Goal: Information Seeking & Learning: Learn about a topic

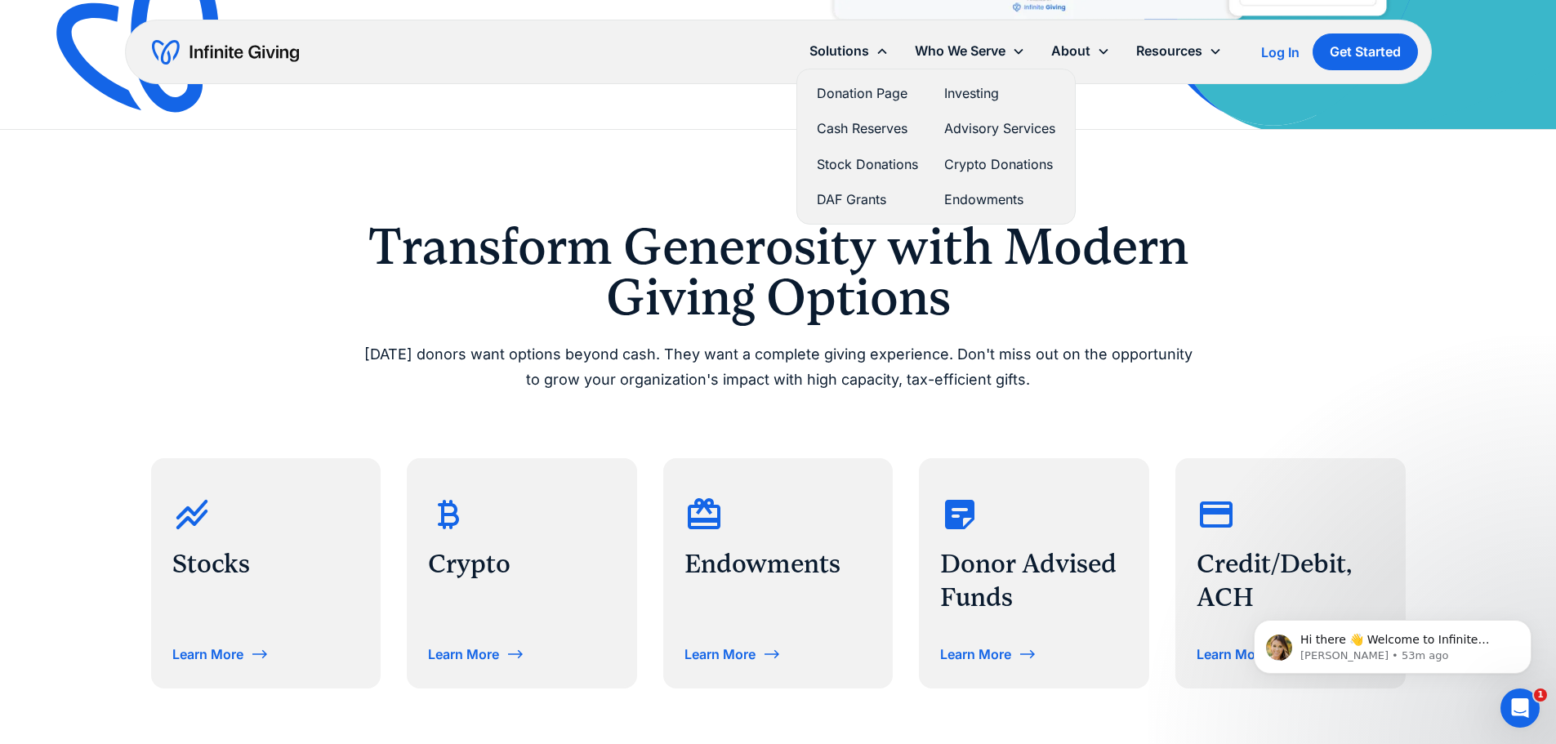
click at [858, 92] on link "Donation Page" at bounding box center [867, 93] width 101 height 22
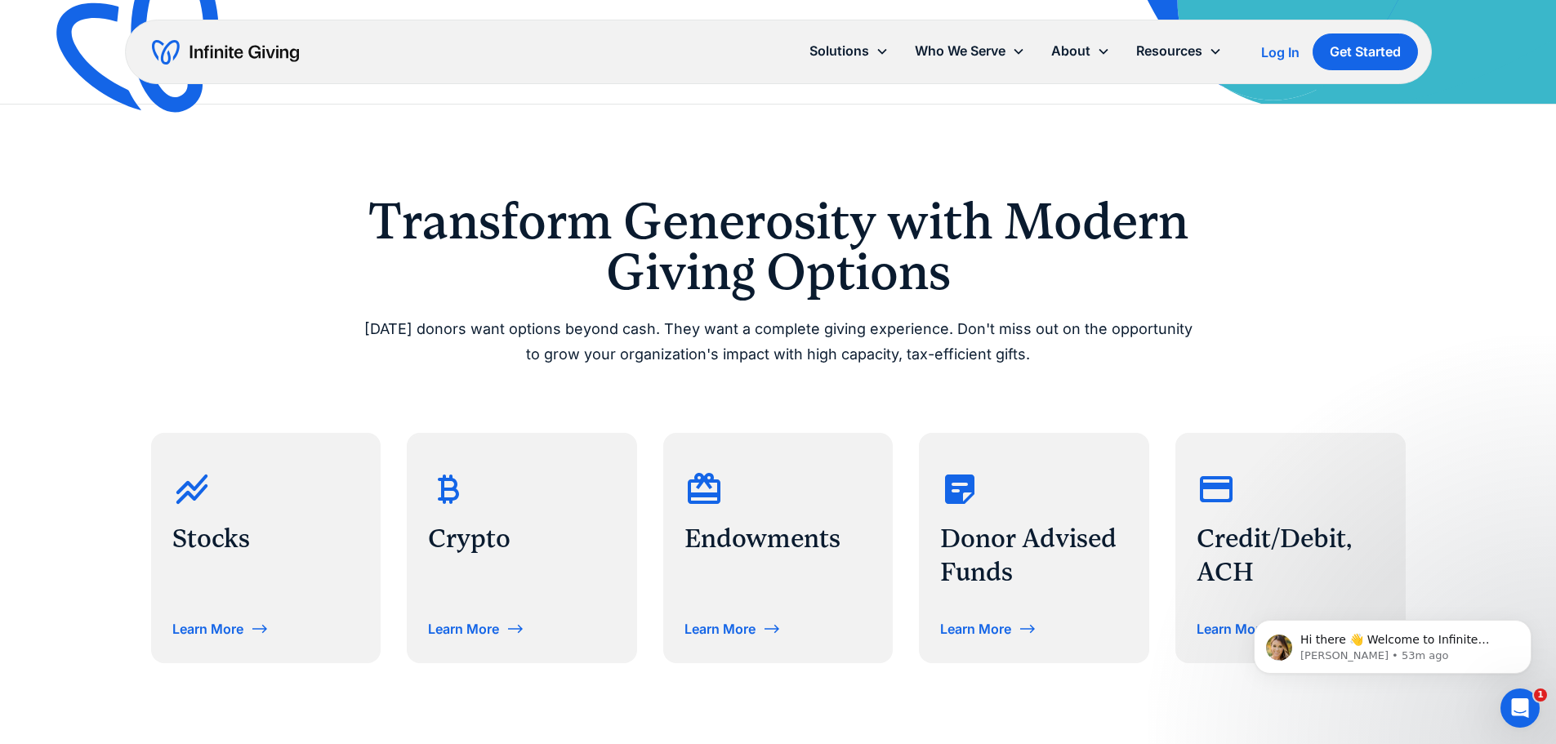
drag, startPoint x: 692, startPoint y: 221, endPoint x: 679, endPoint y: 295, distance: 74.7
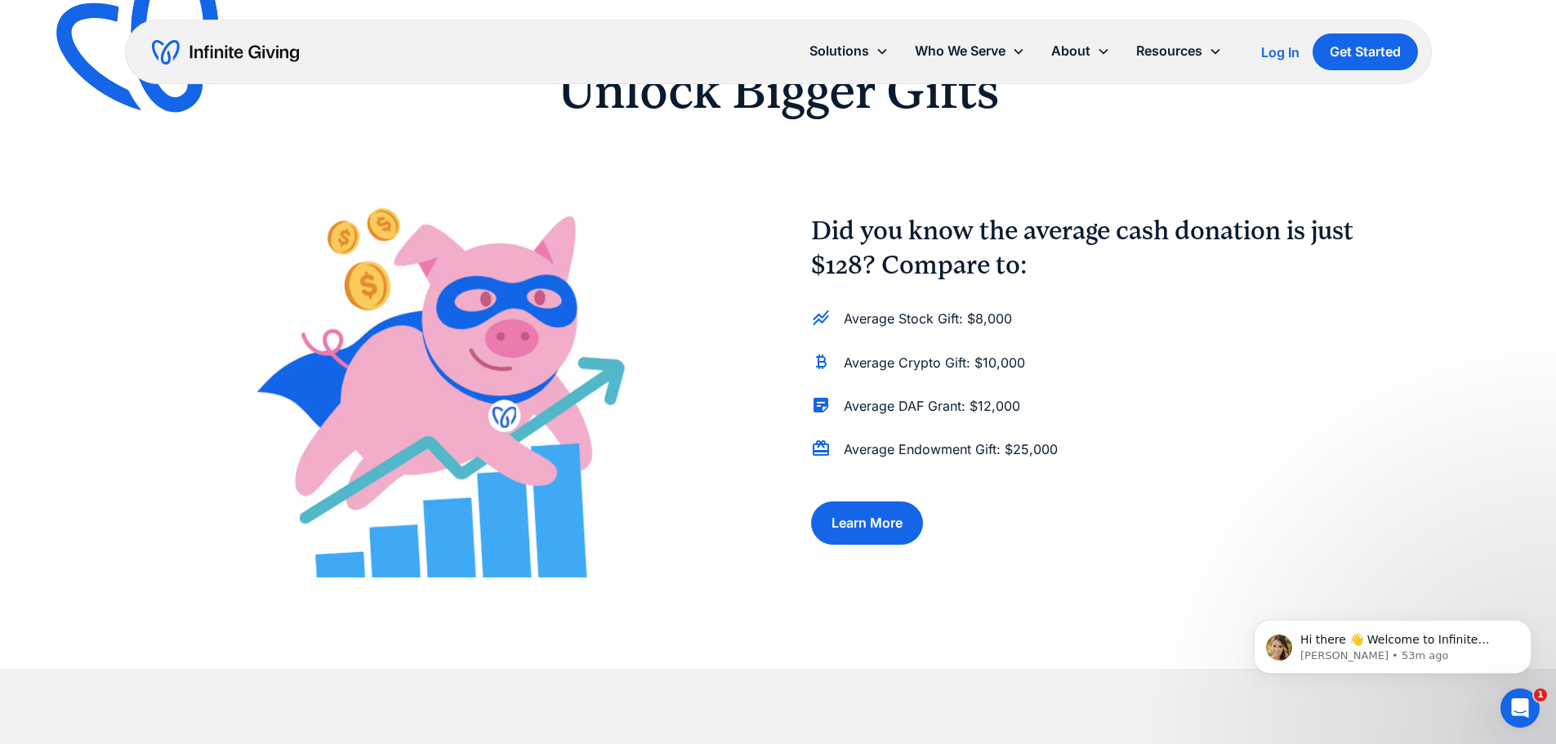
drag, startPoint x: 631, startPoint y: 205, endPoint x: 610, endPoint y: 258, distance: 56.9
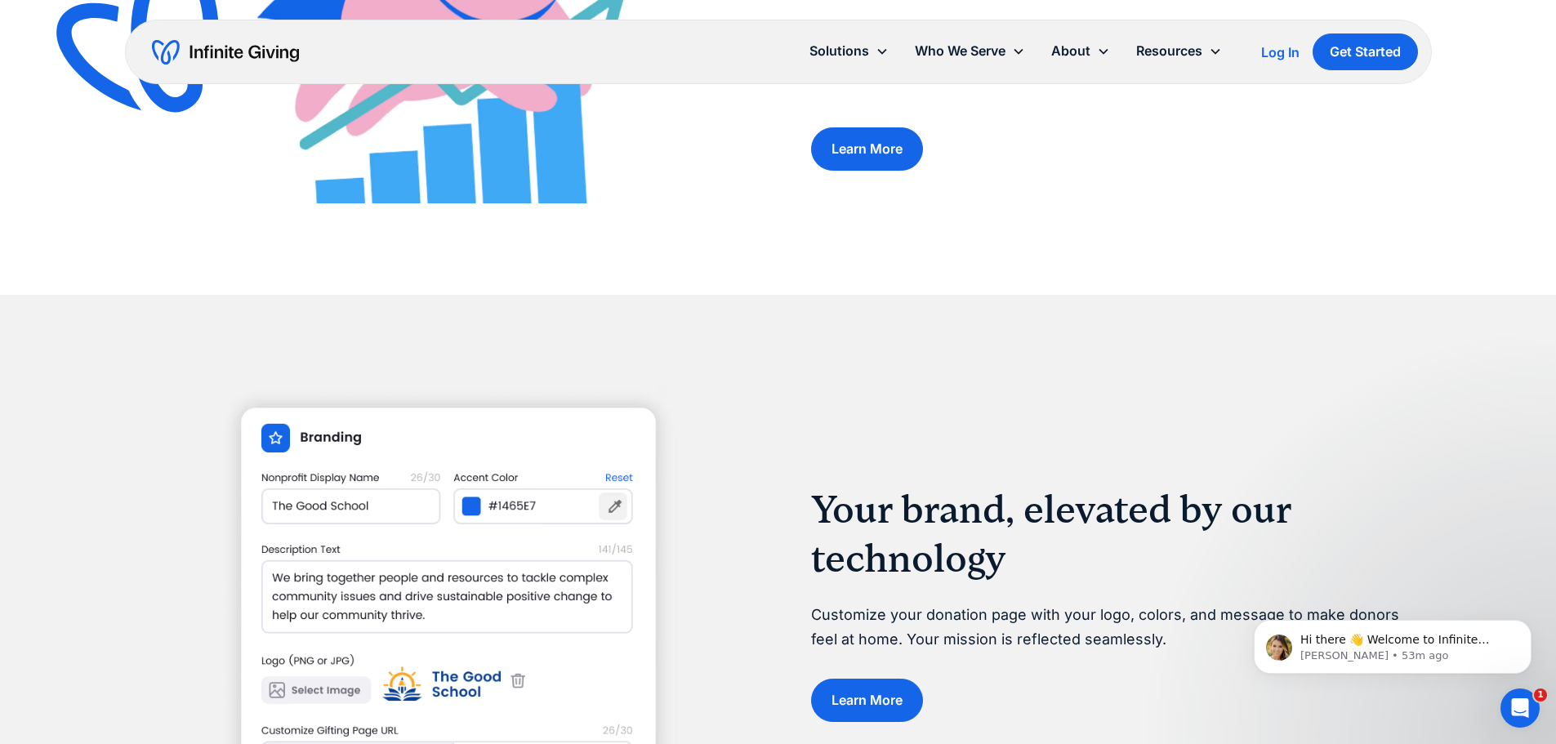
drag, startPoint x: 689, startPoint y: 192, endPoint x: 672, endPoint y: 256, distance: 65.8
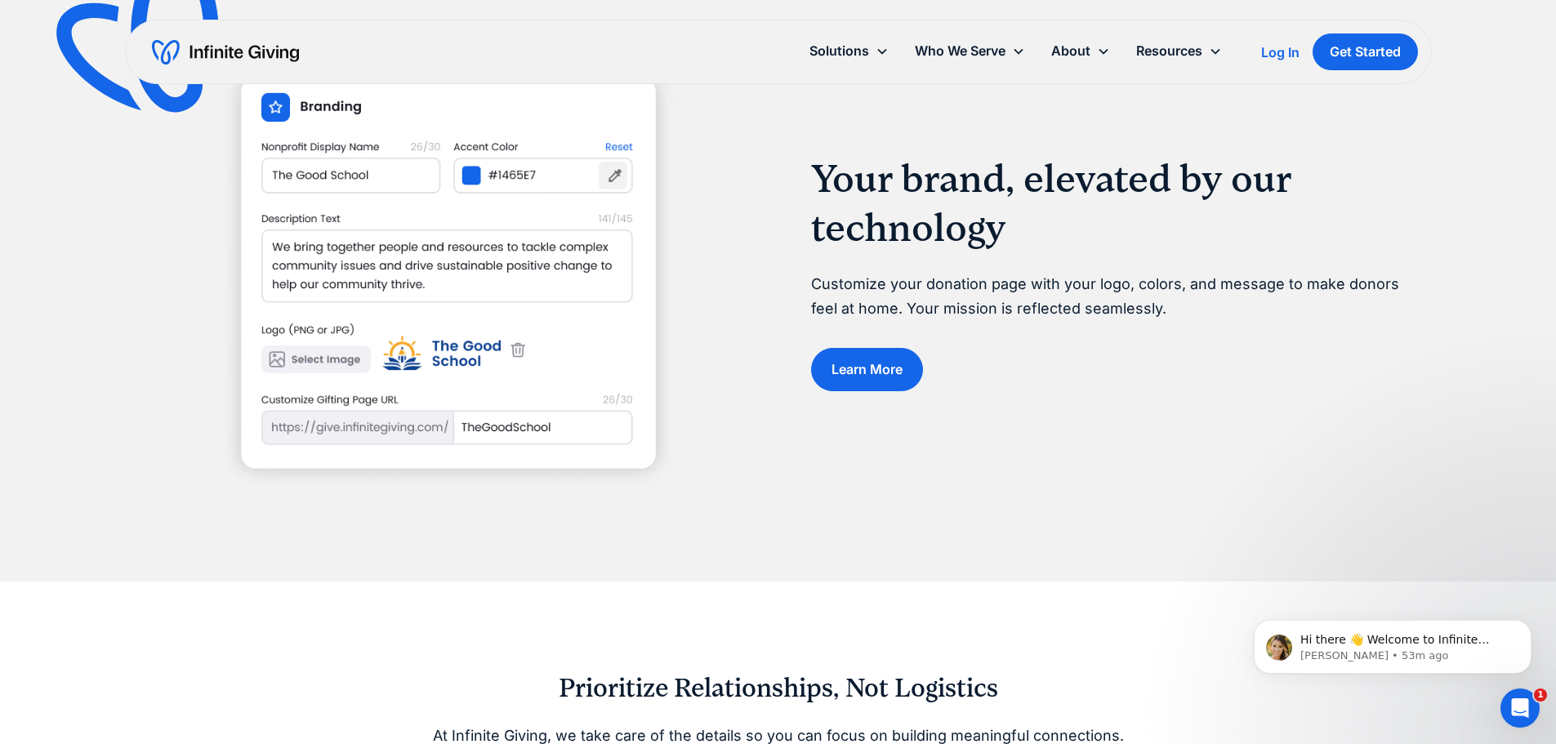
drag, startPoint x: 697, startPoint y: 222, endPoint x: 686, endPoint y: 295, distance: 73.6
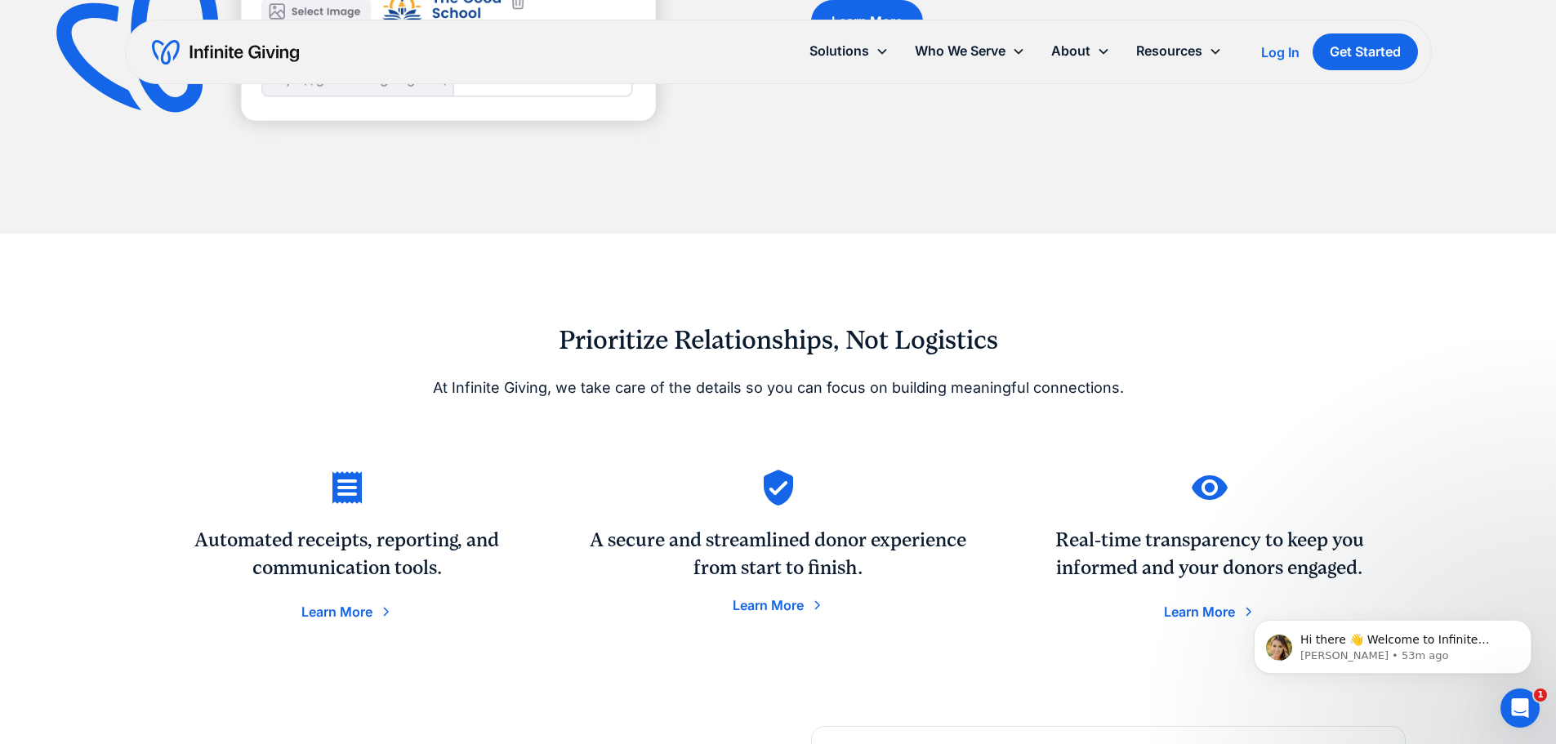
drag, startPoint x: 719, startPoint y: 221, endPoint x: 703, endPoint y: 283, distance: 64.0
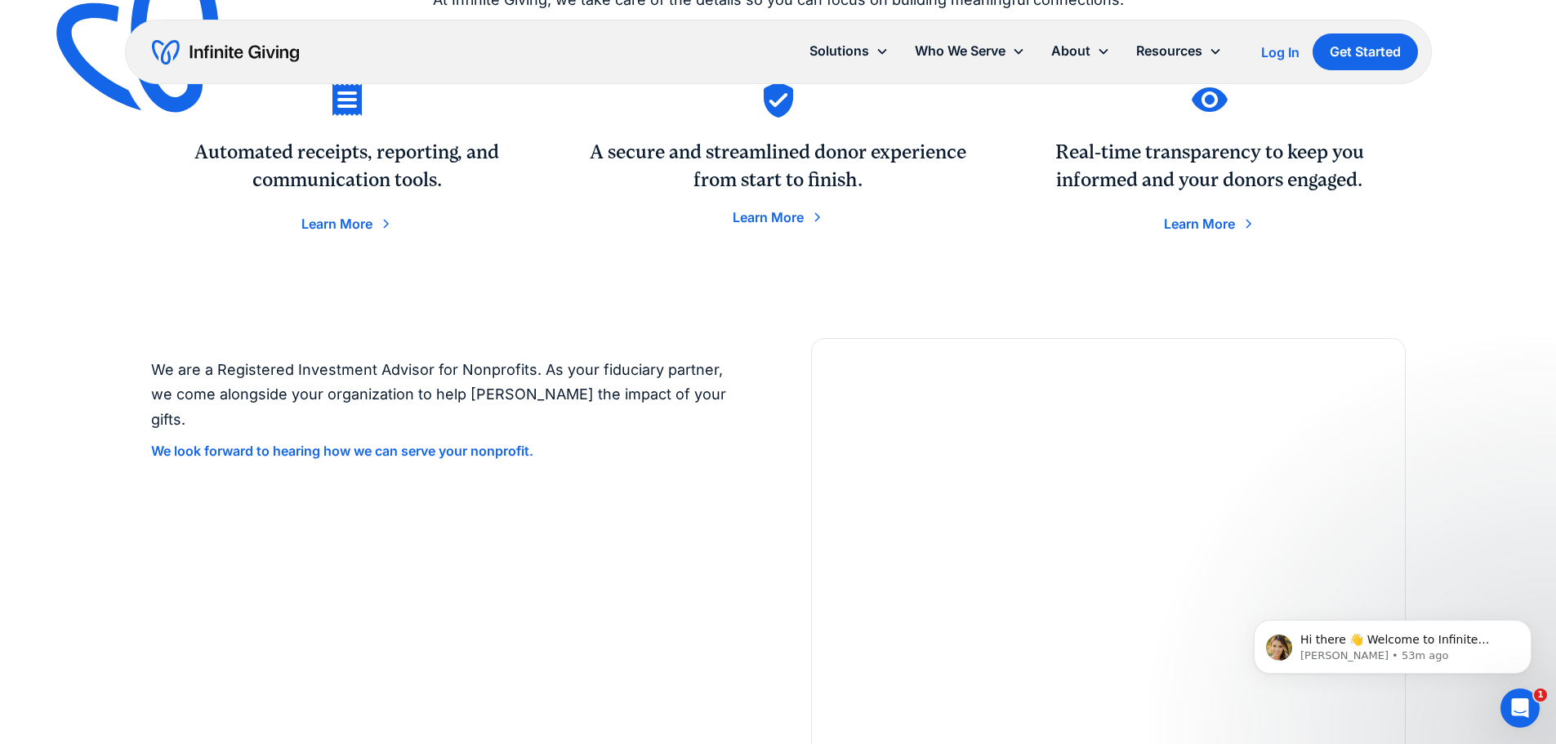
drag, startPoint x: 706, startPoint y: 192, endPoint x: 693, endPoint y: 252, distance: 61.7
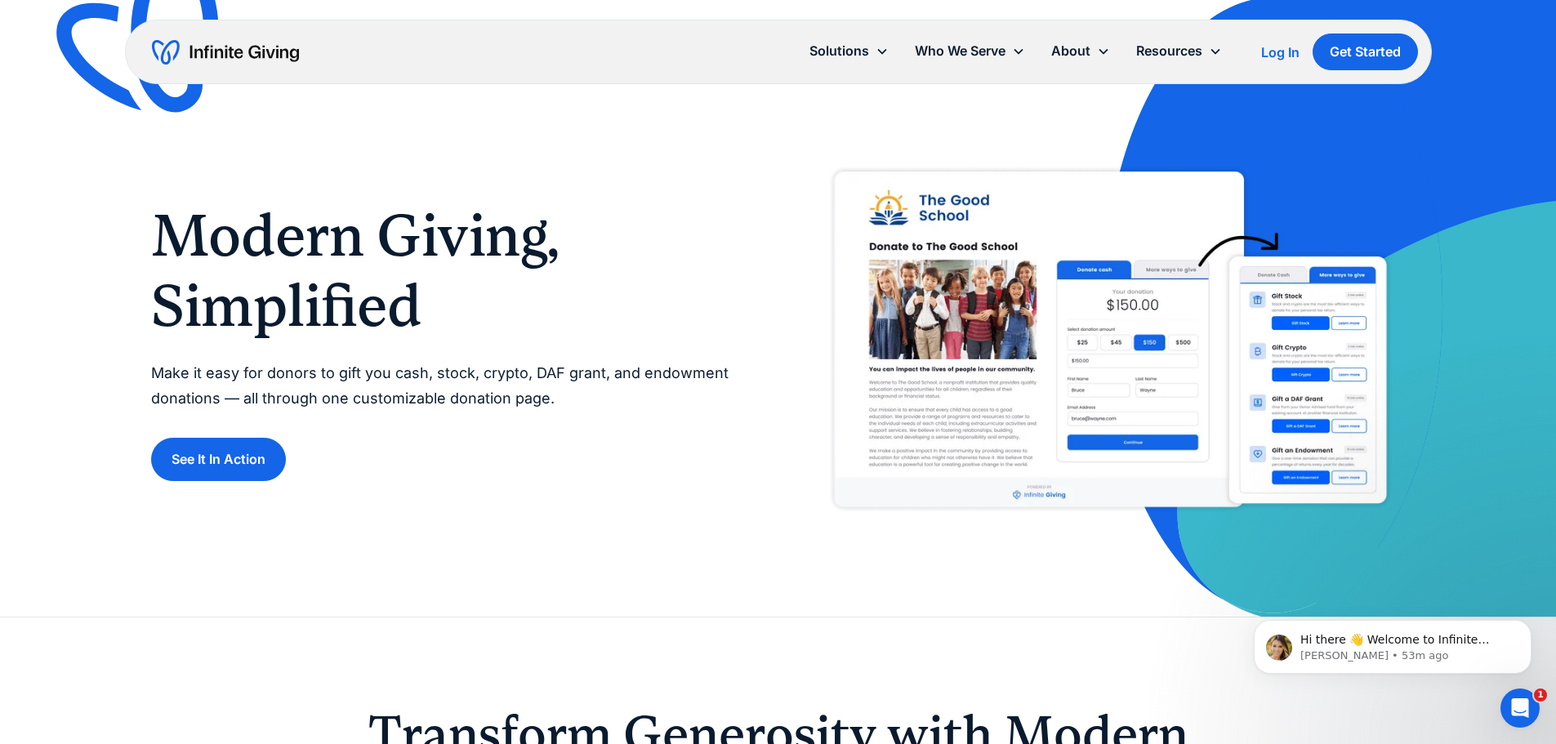
drag, startPoint x: 693, startPoint y: 194, endPoint x: 679, endPoint y: 142, distance: 54.3
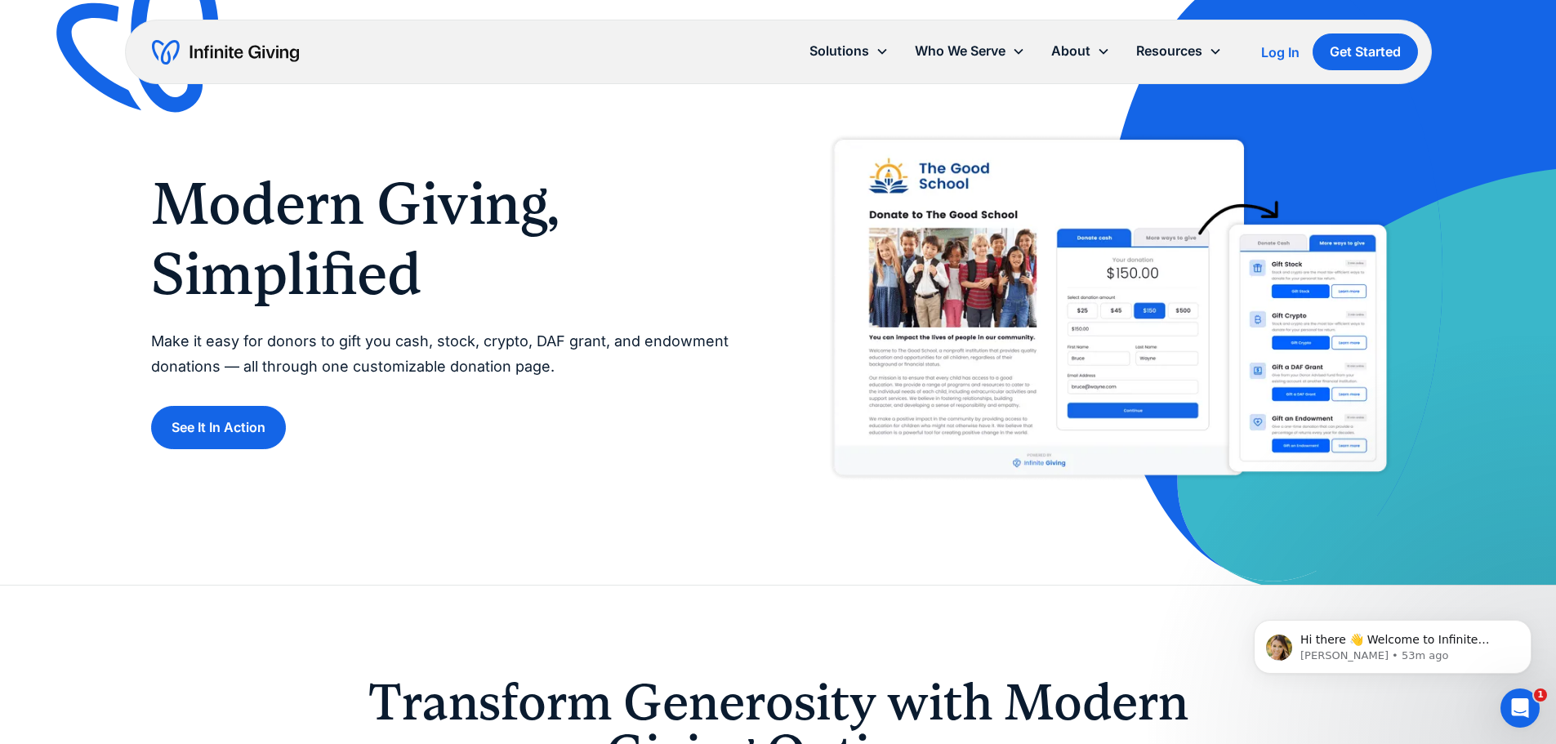
drag, startPoint x: 604, startPoint y: 236, endPoint x: 591, endPoint y: 264, distance: 30.7
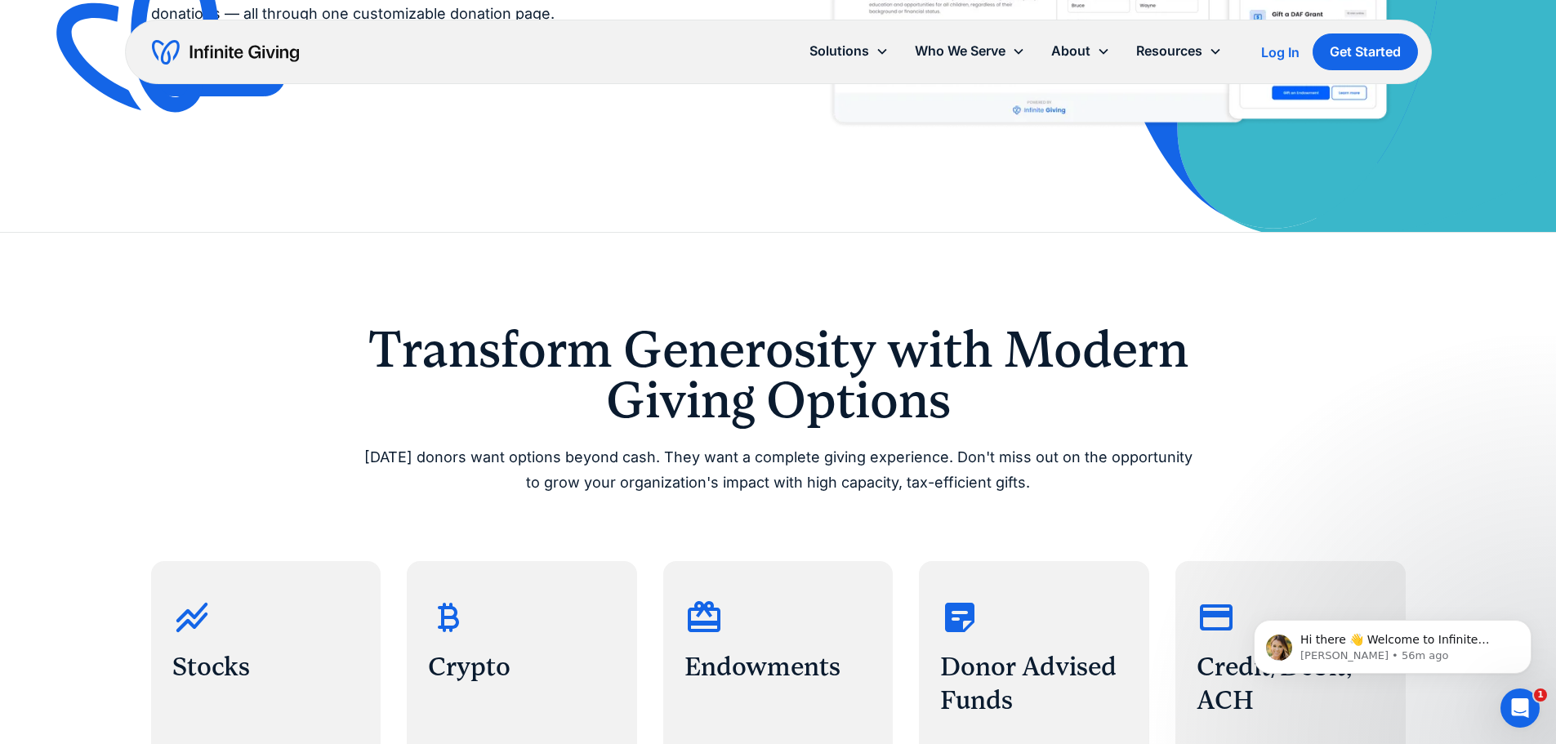
drag, startPoint x: 719, startPoint y: 114, endPoint x: 699, endPoint y: 203, distance: 91.2
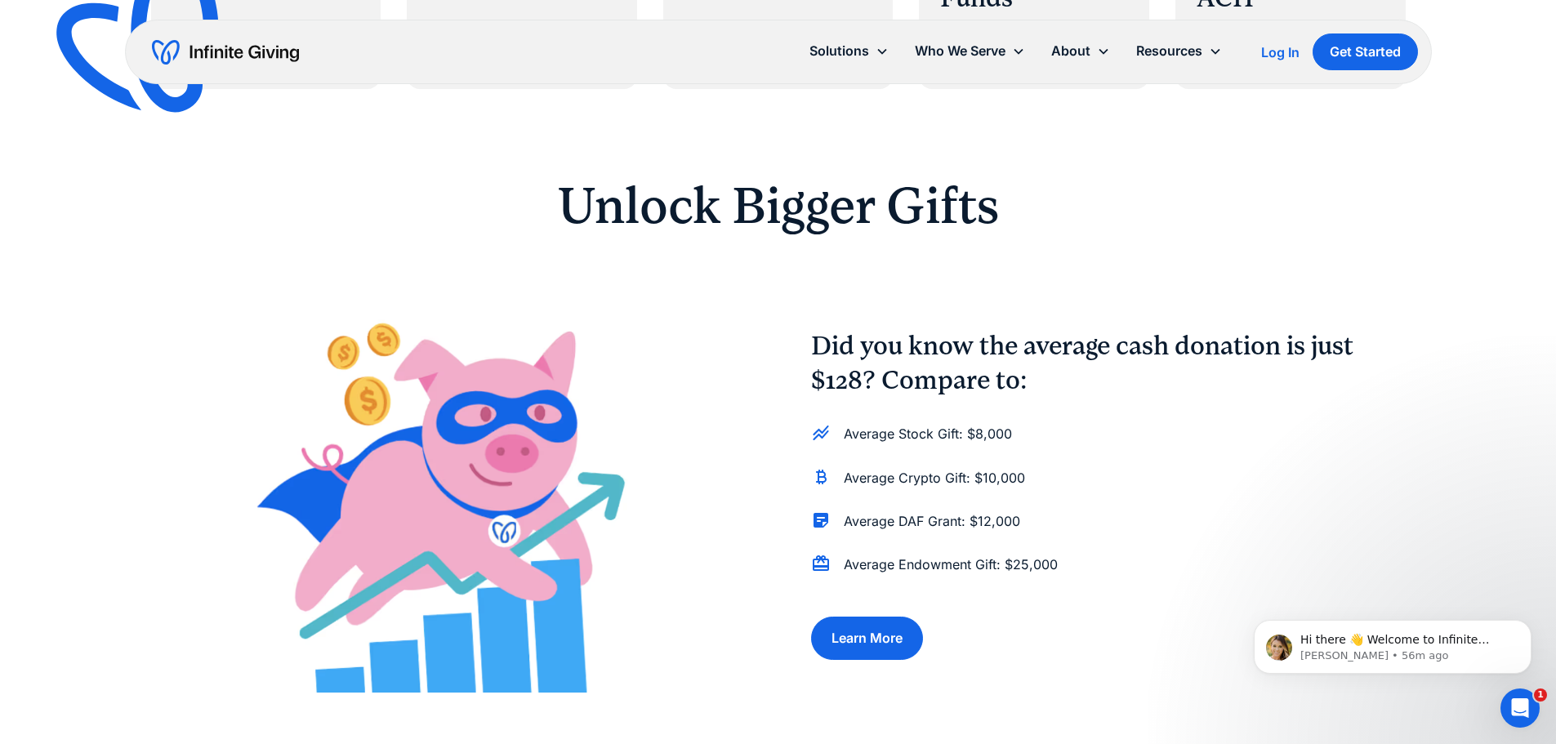
drag, startPoint x: 622, startPoint y: 166, endPoint x: 724, endPoint y: 267, distance: 143.2
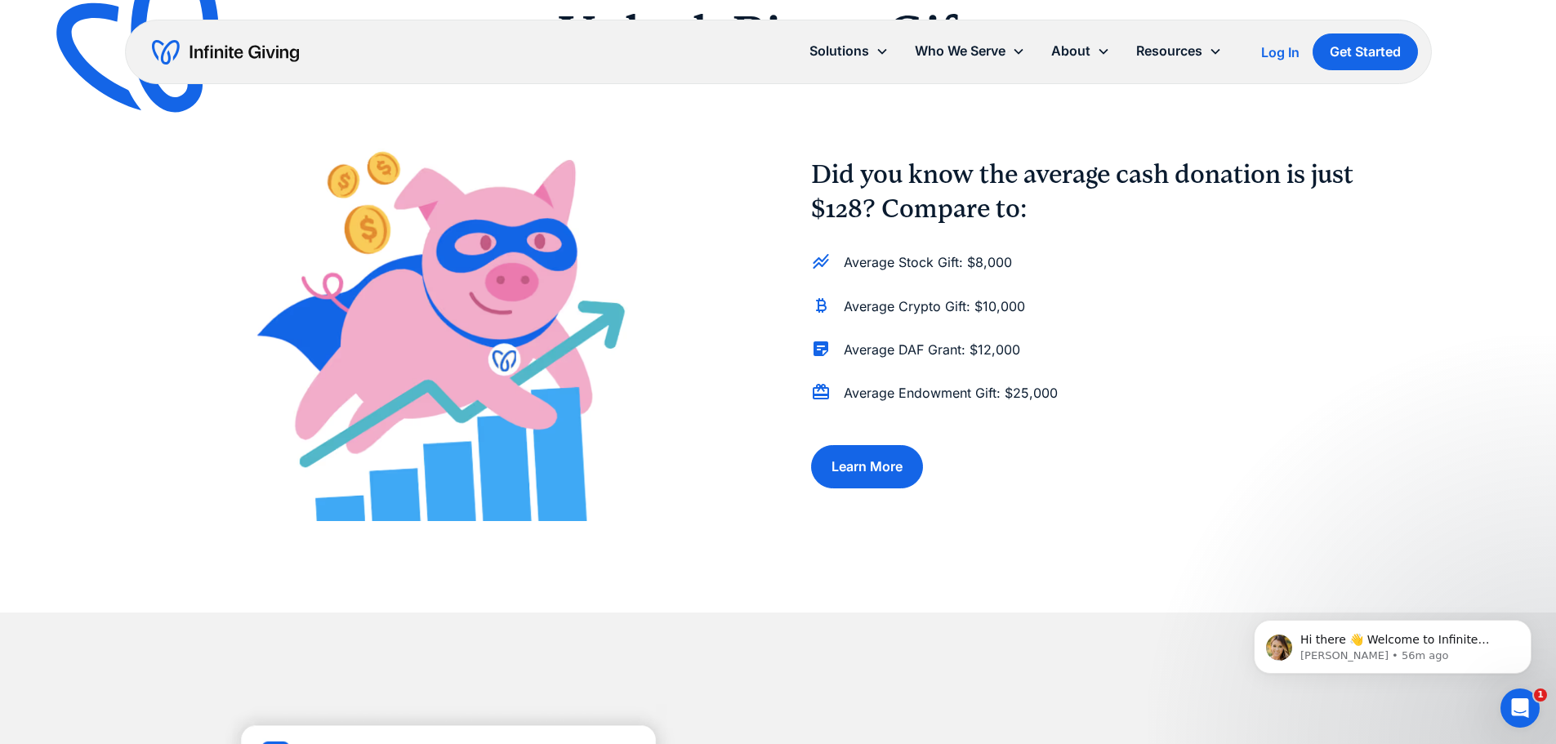
scroll to position [1269, 0]
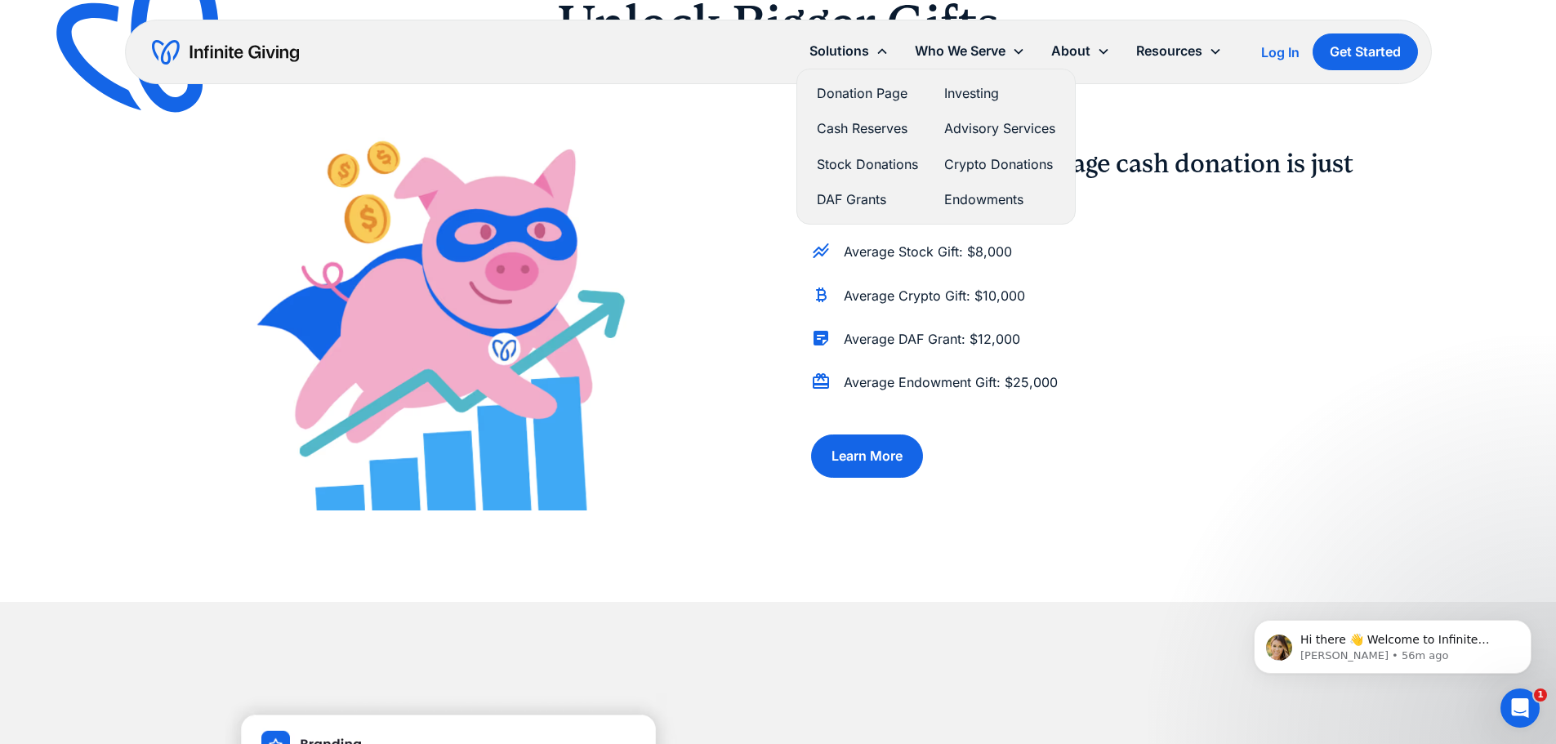
click at [880, 95] on link "Donation Page" at bounding box center [867, 93] width 101 height 22
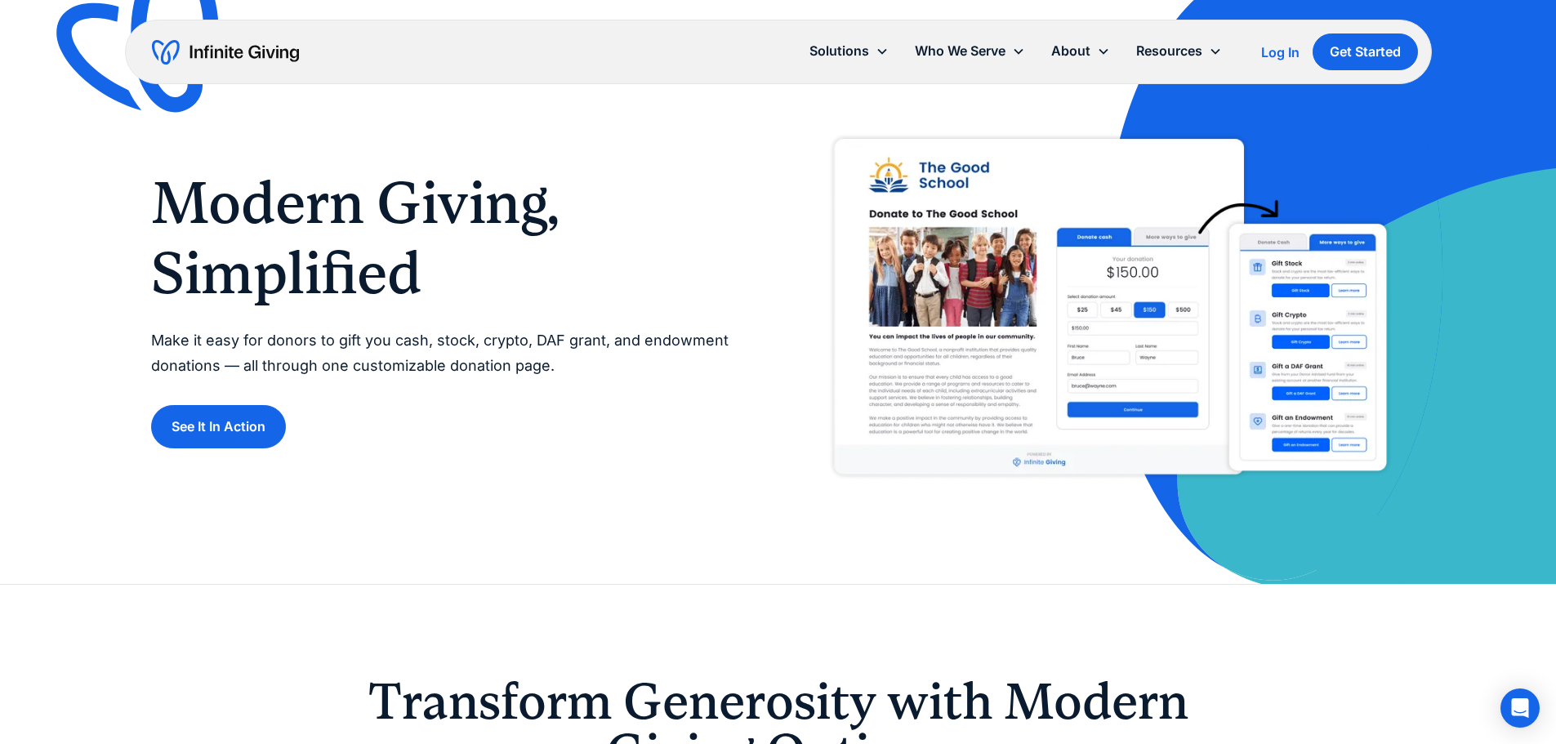
scroll to position [54, 0]
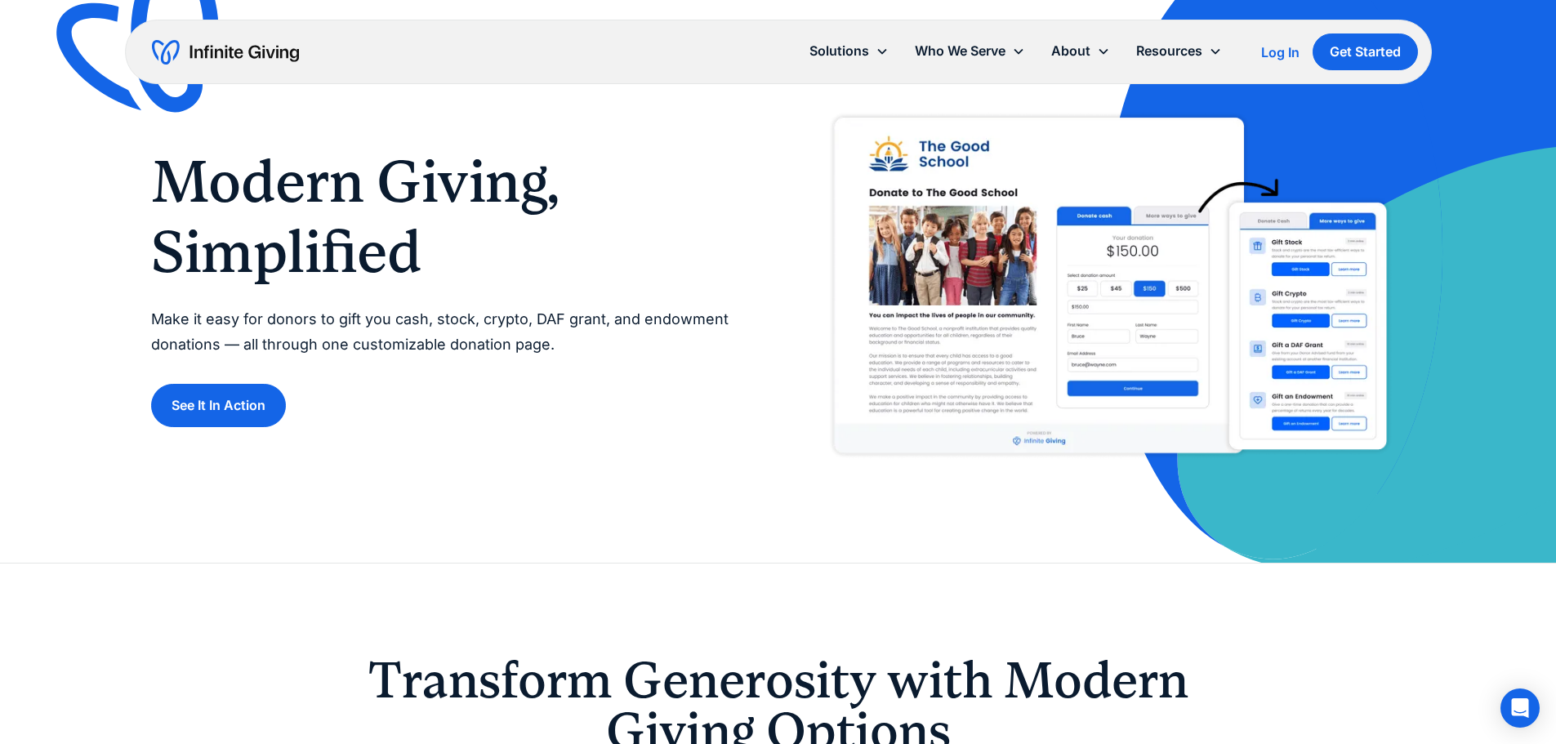
drag, startPoint x: 739, startPoint y: 172, endPoint x: 711, endPoint y: 243, distance: 77.3
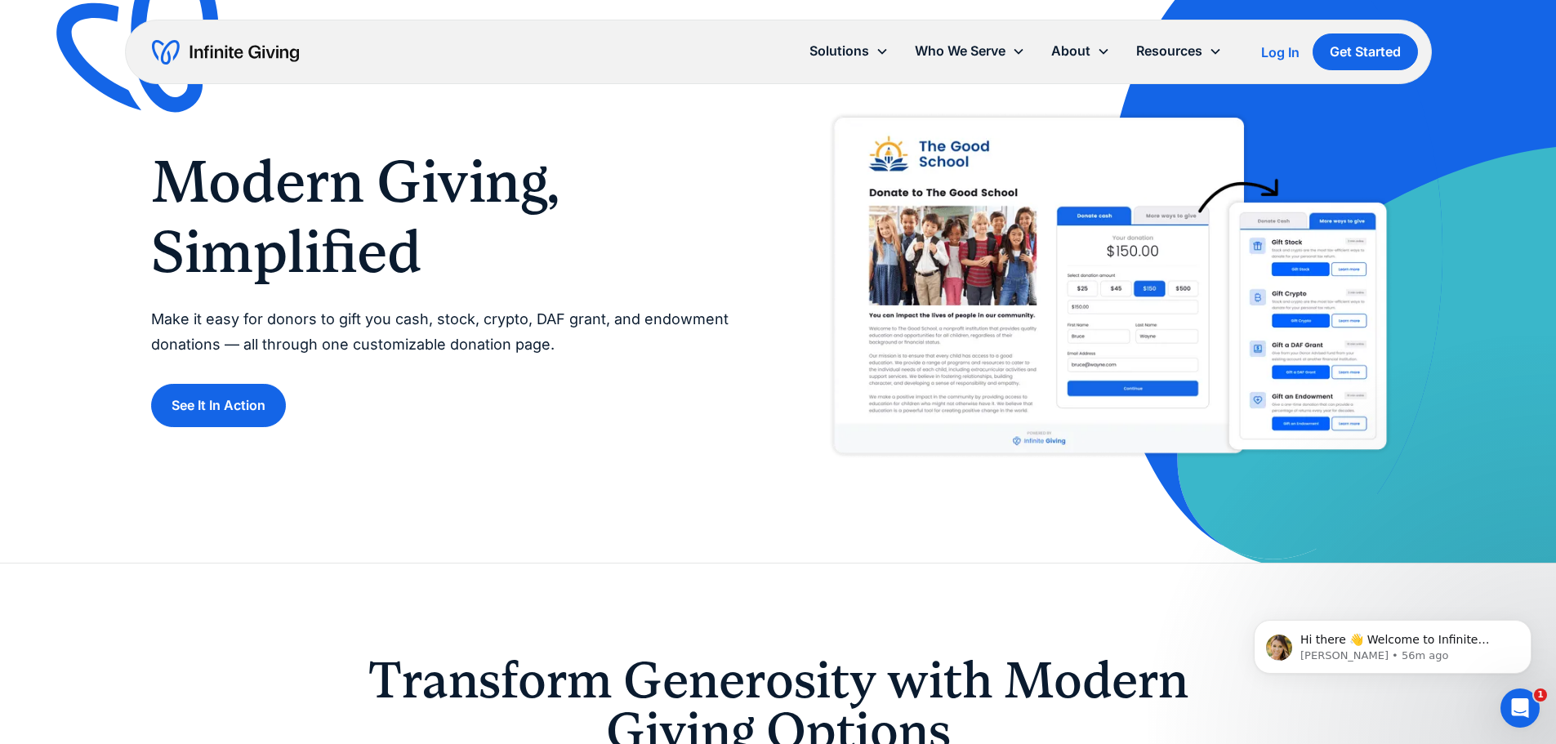
scroll to position [0, 0]
click at [527, 319] on p "Make it easy for donors to gift you cash, stock, crypto, DAF grant, and endowme…" at bounding box center [448, 332] width 595 height 50
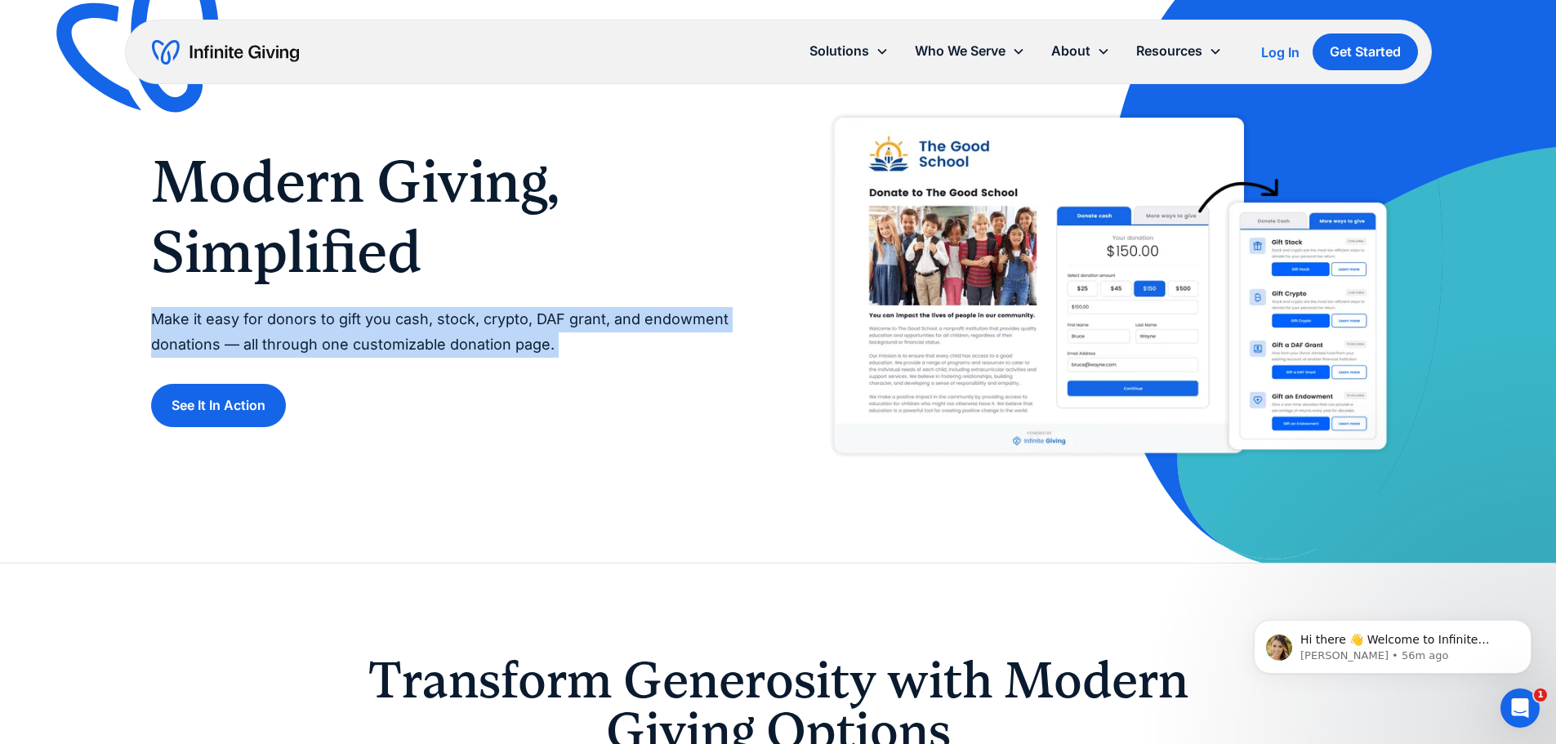
click at [527, 319] on p "Make it easy for donors to gift you cash, stock, crypto, DAF grant, and endowme…" at bounding box center [448, 332] width 595 height 50
copy p "Make it easy for donors to gift you cash, stock, crypto, DAF grant, and endowme…"
